Goal: Navigation & Orientation: Find specific page/section

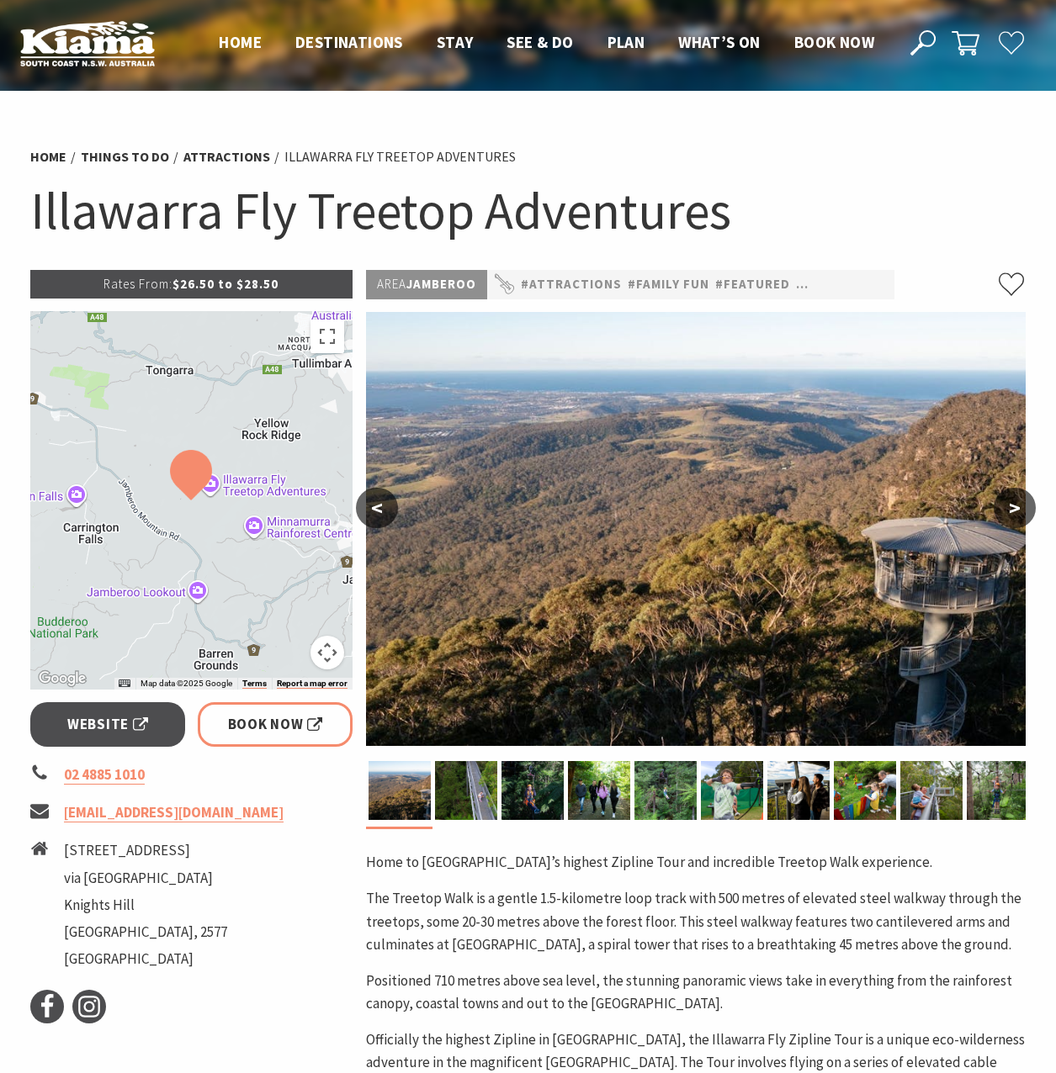
click at [1018, 505] on button ">" at bounding box center [1015, 508] width 42 height 40
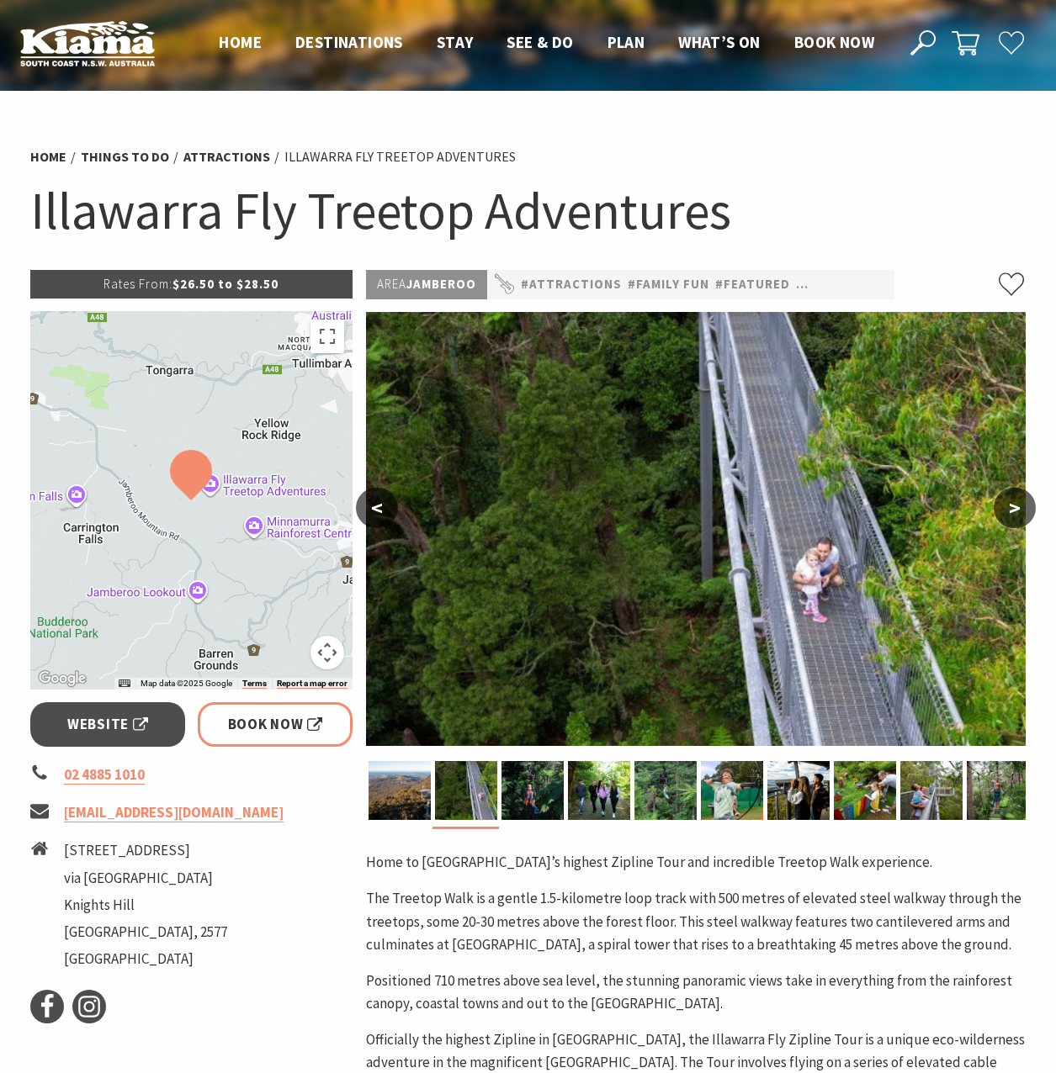
click at [1018, 505] on button ">" at bounding box center [1015, 508] width 42 height 40
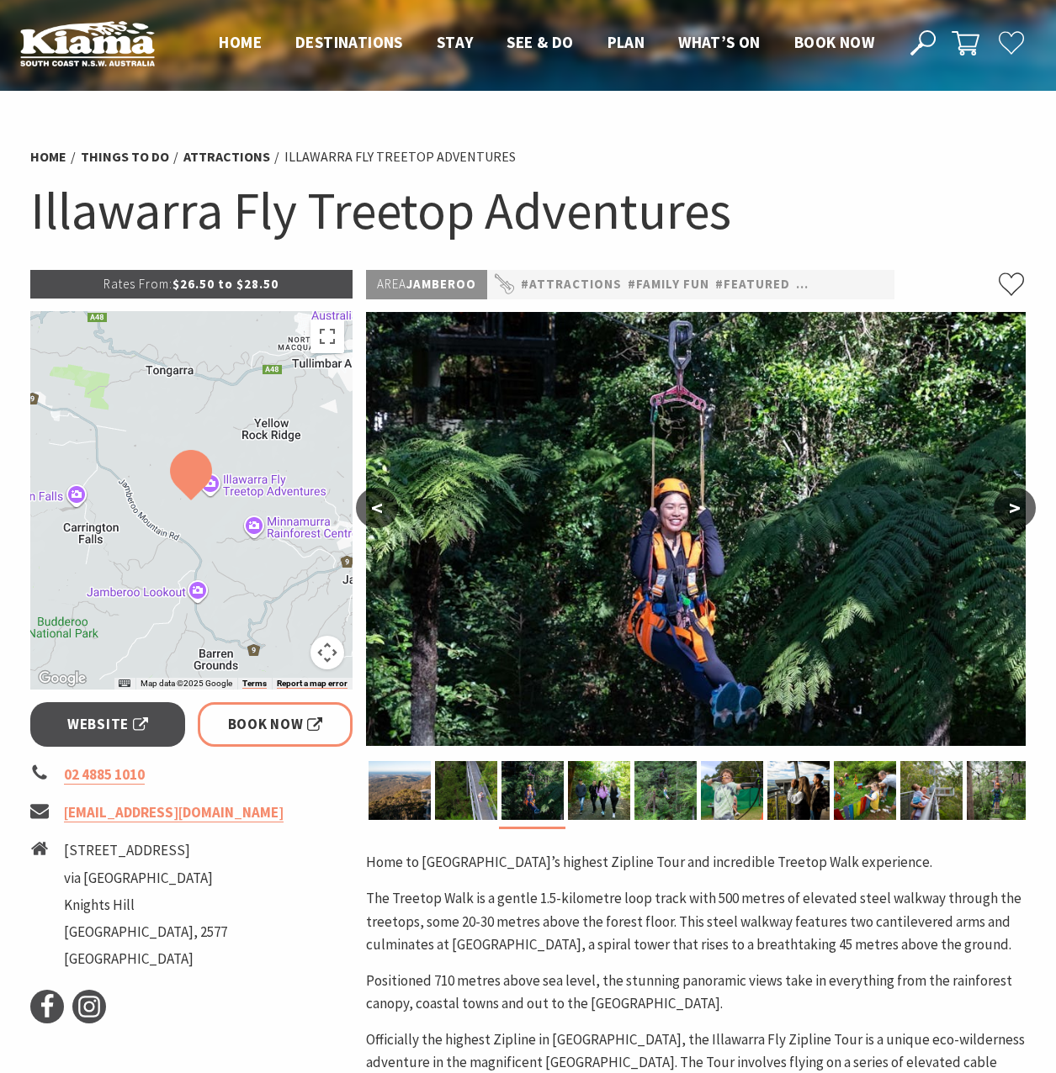
click at [1018, 505] on button ">" at bounding box center [1015, 508] width 42 height 40
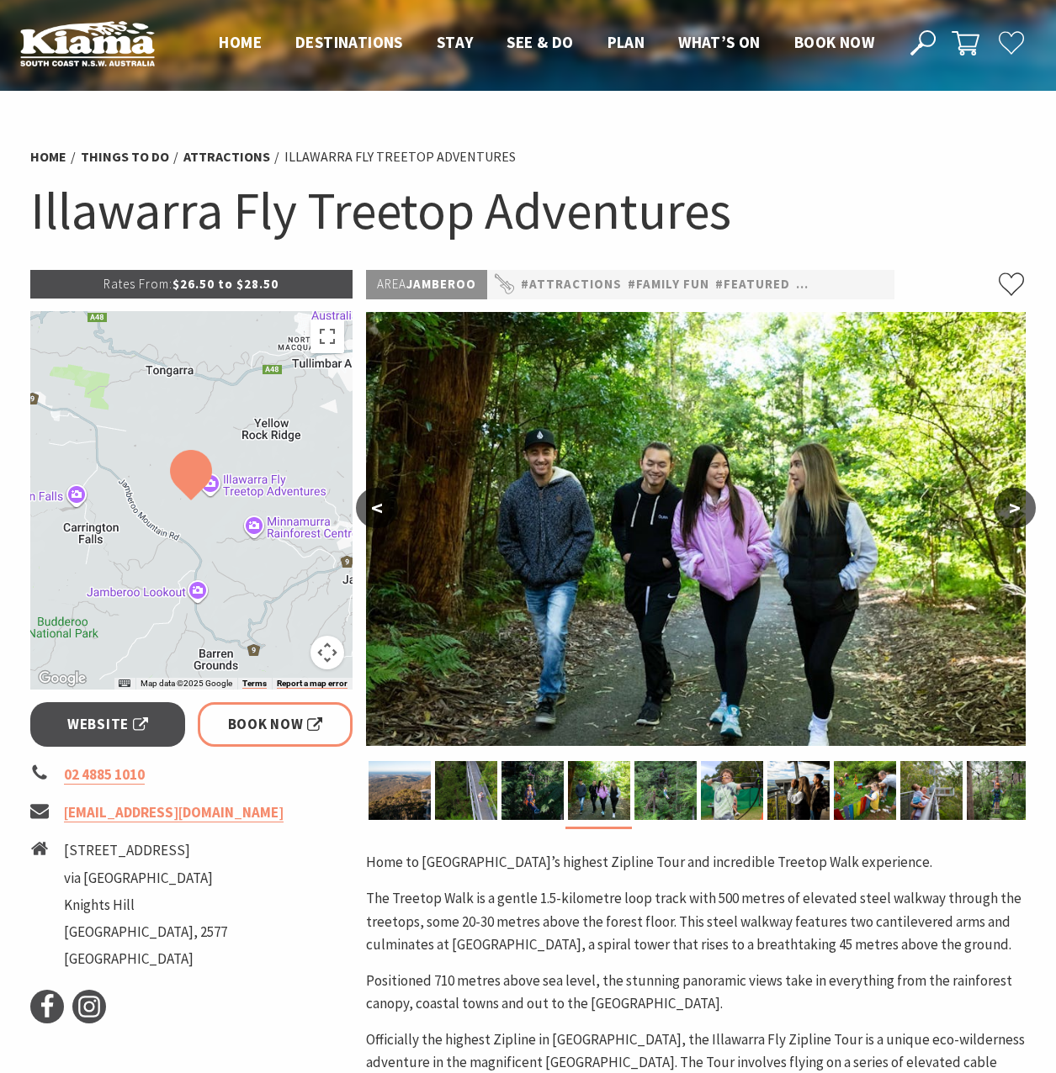
click at [1018, 505] on button ">" at bounding box center [1015, 508] width 42 height 40
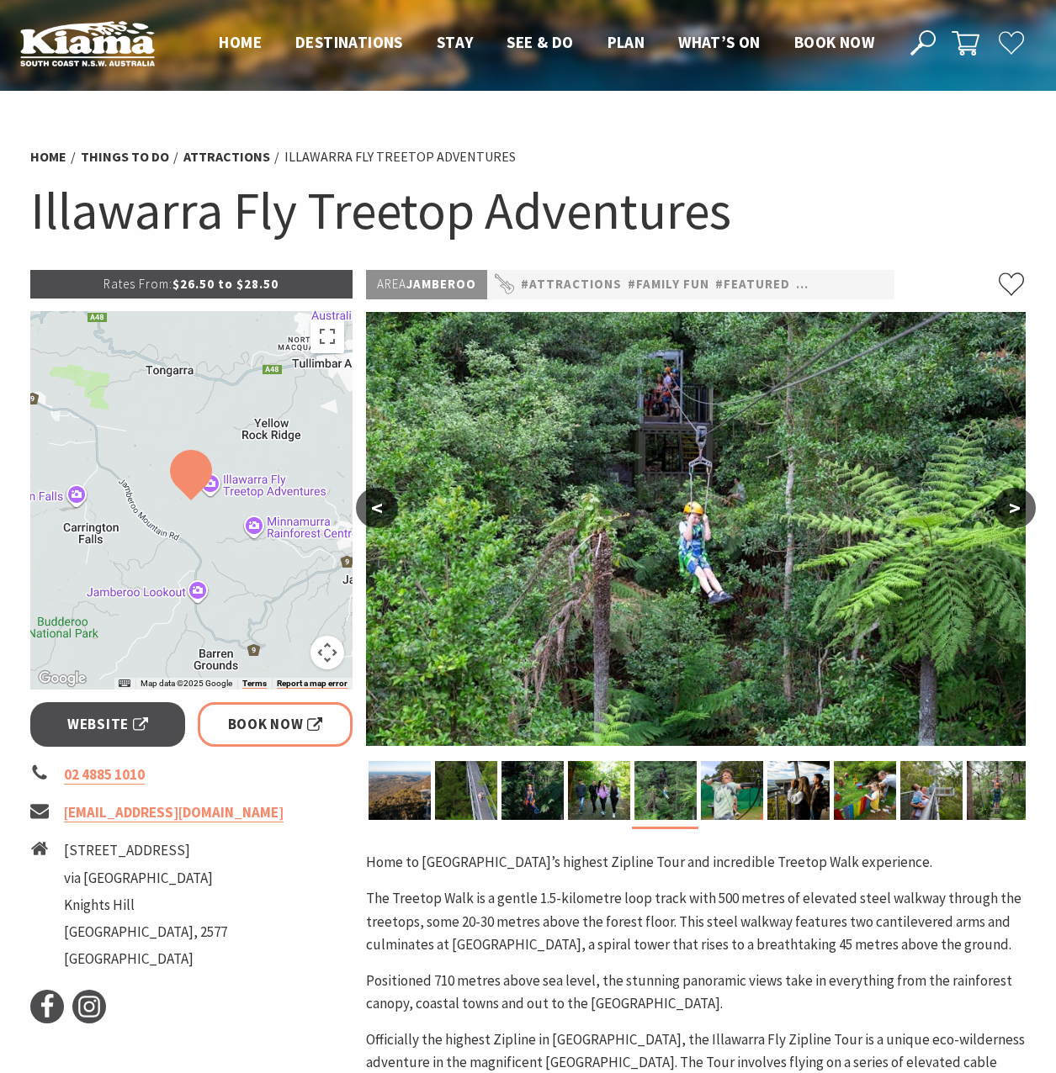
click at [1018, 505] on button ">" at bounding box center [1015, 508] width 42 height 40
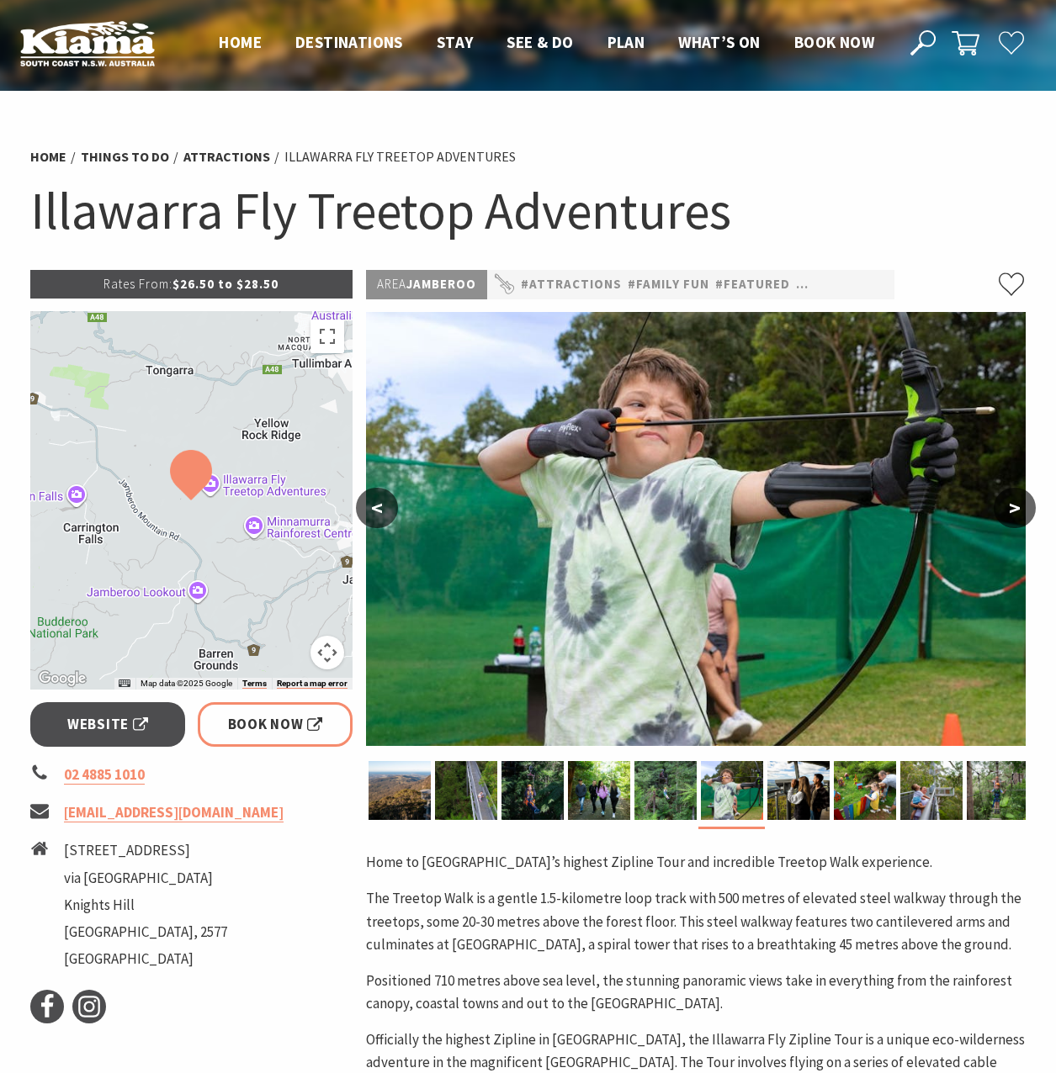
click at [1018, 505] on button ">" at bounding box center [1015, 508] width 42 height 40
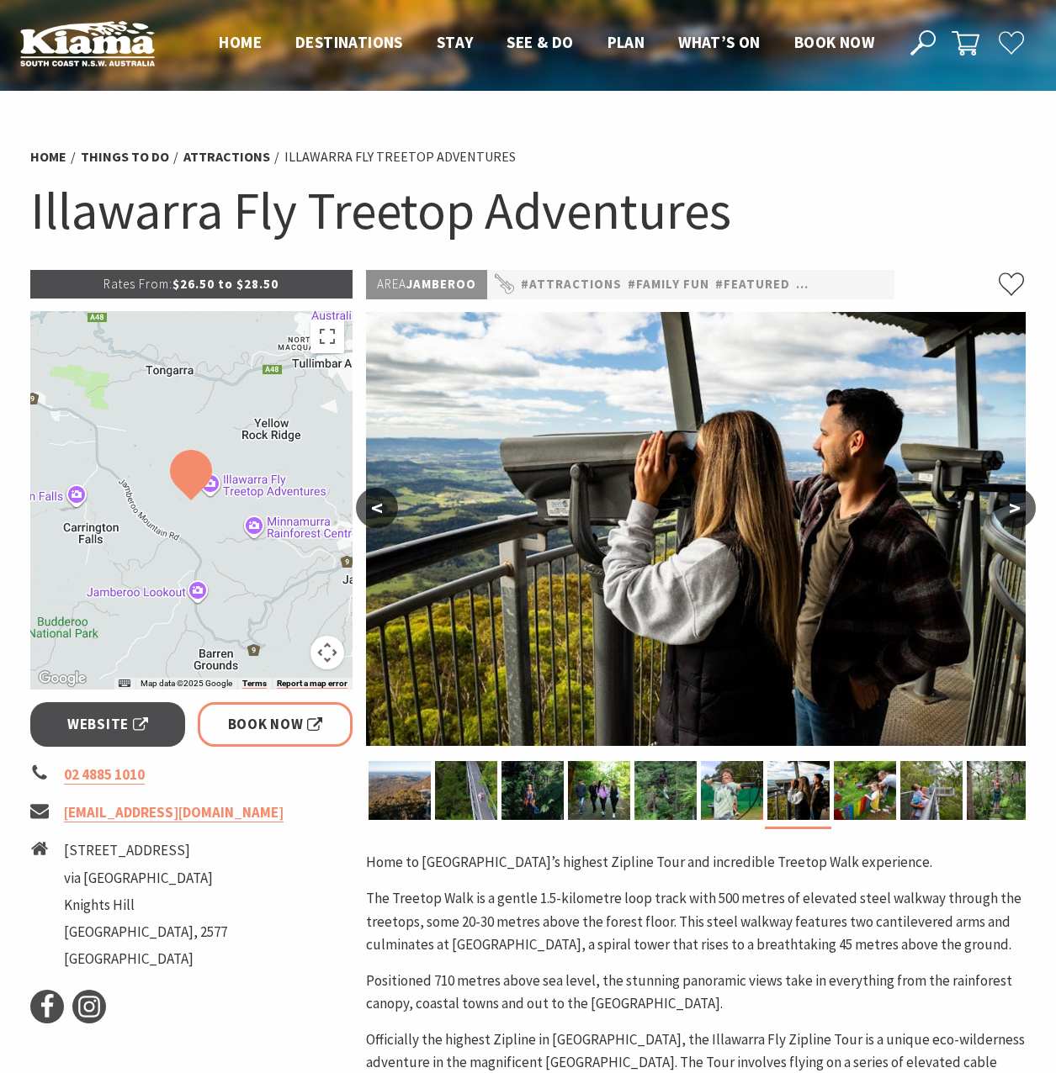
scroll to position [168, 0]
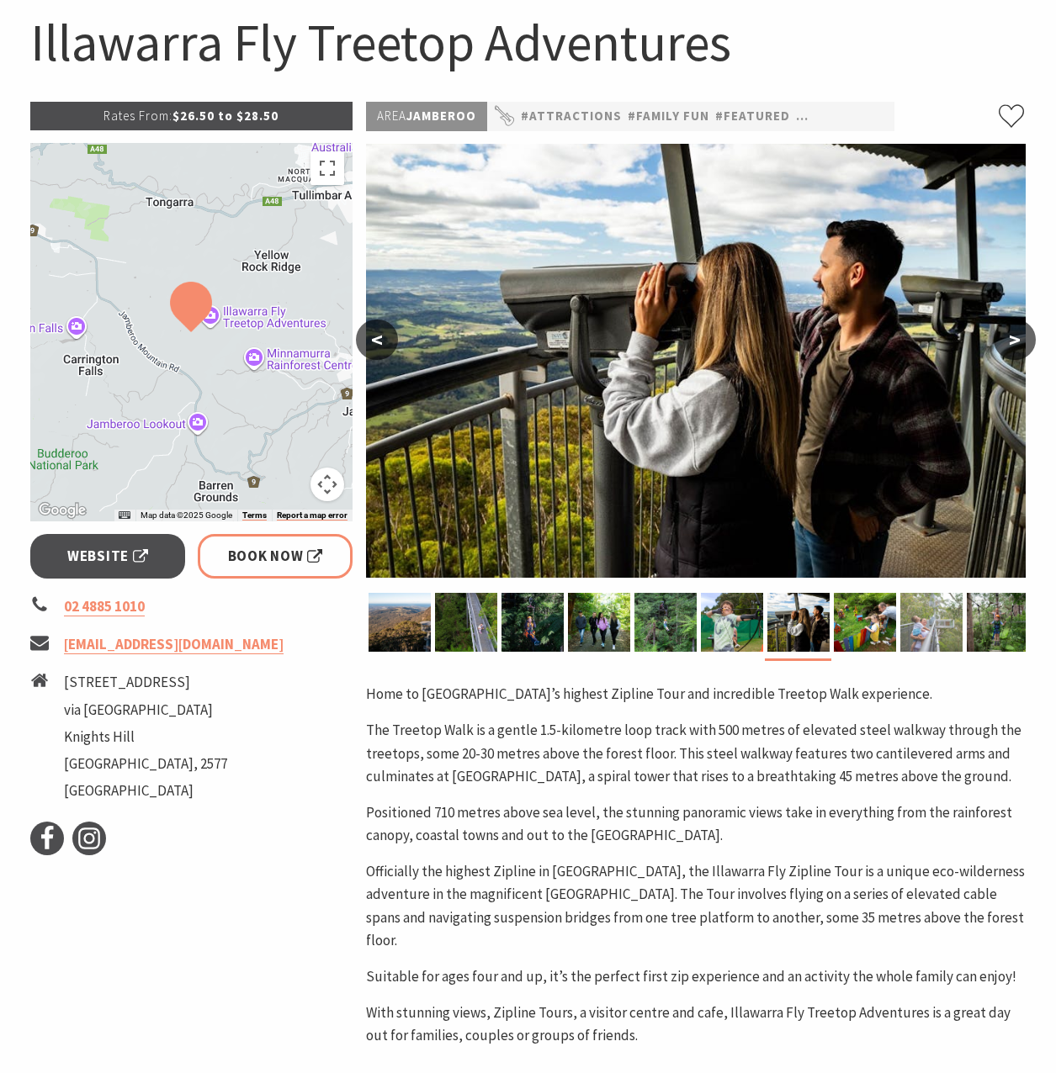
click at [925, 626] on img at bounding box center [931, 622] width 62 height 59
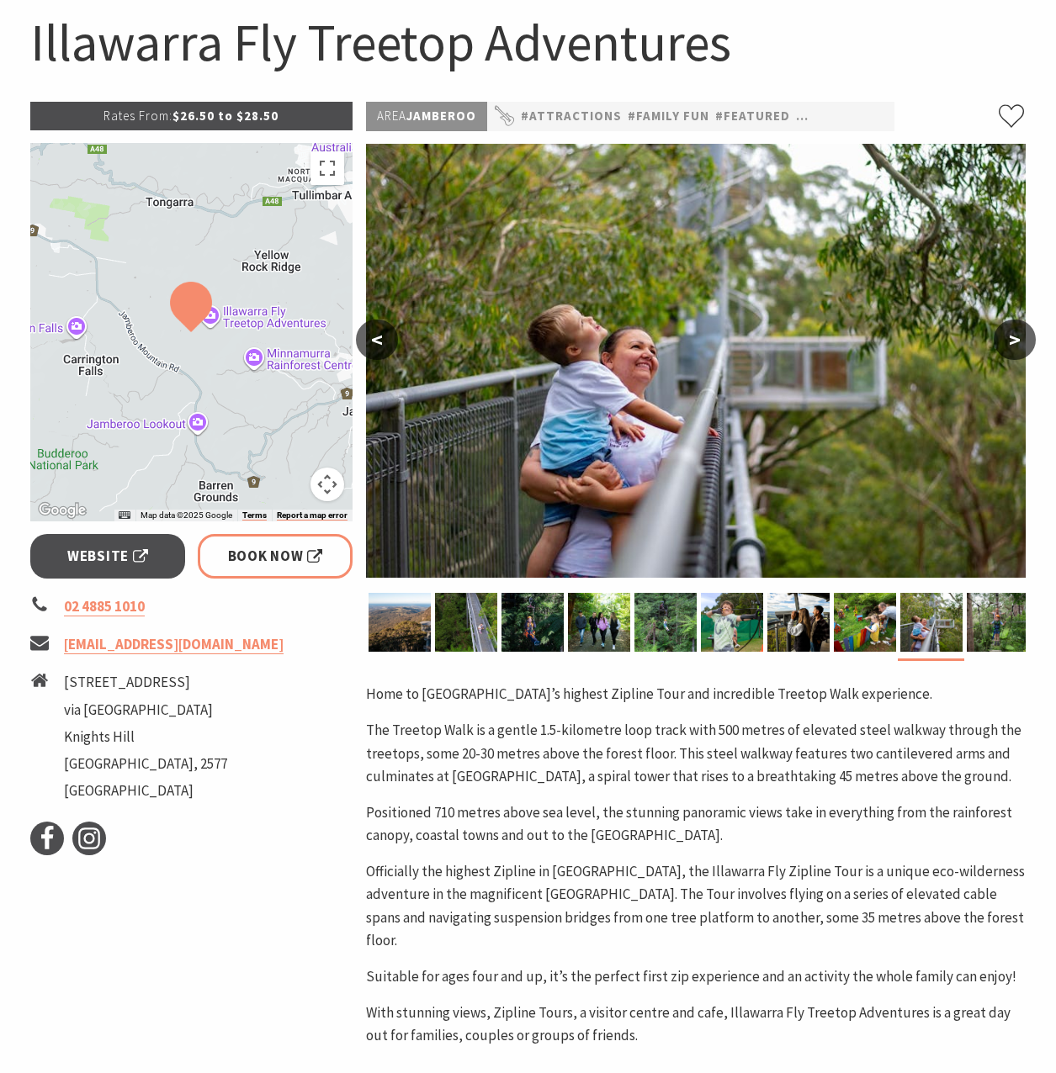
click at [1015, 348] on button ">" at bounding box center [1015, 340] width 42 height 40
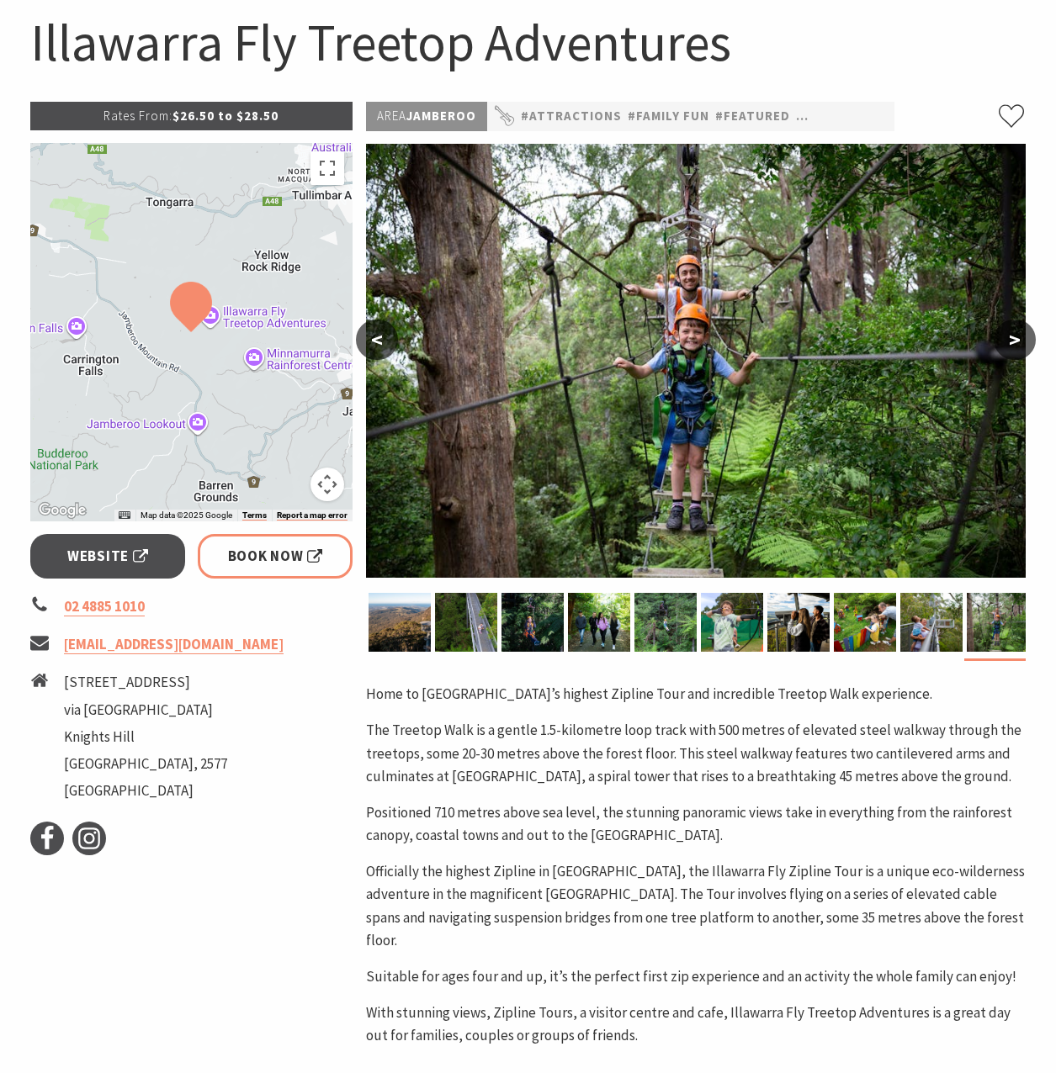
click at [1015, 348] on button ">" at bounding box center [1015, 340] width 42 height 40
click at [1015, 337] on button ">" at bounding box center [1015, 340] width 42 height 40
click at [154, 550] on link "Website" at bounding box center [108, 556] width 156 height 45
